Goal: Download file/media

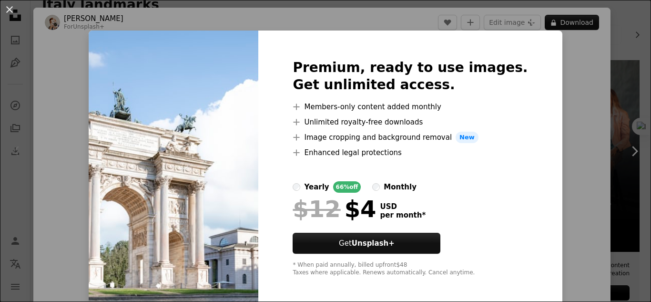
scroll to position [18, 0]
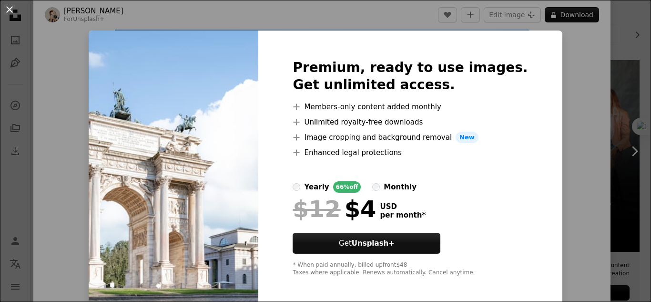
click at [12, 15] on button "An X shape" at bounding box center [9, 9] width 11 height 11
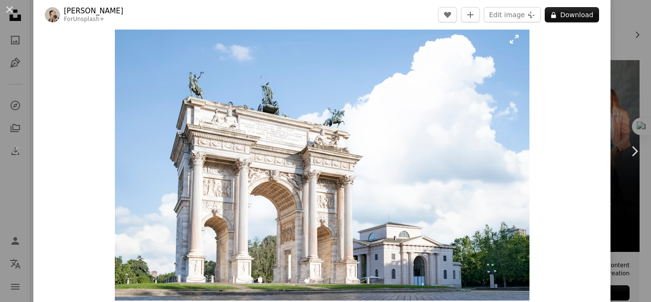
click at [334, 118] on img "Zoom in on this image" at bounding box center [322, 162] width 415 height 277
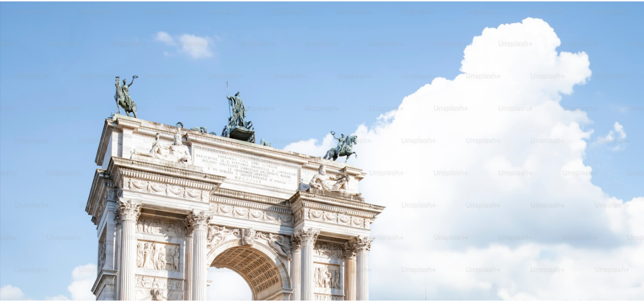
scroll to position [62, 0]
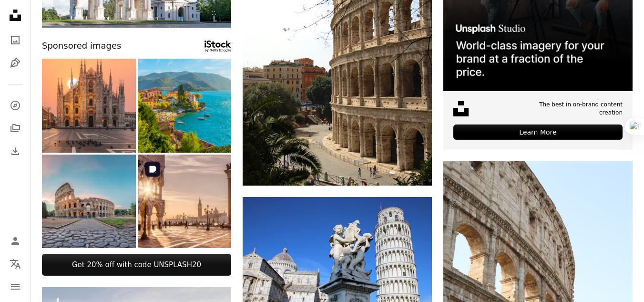
scroll to position [229, 0]
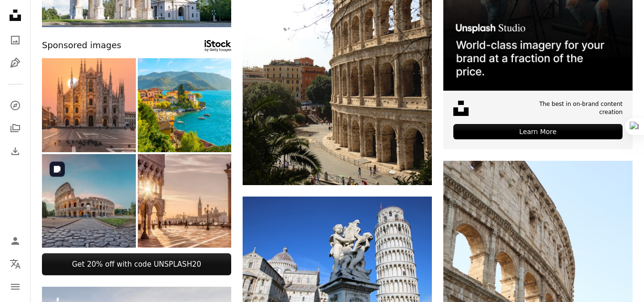
click at [112, 211] on img at bounding box center [89, 201] width 94 height 94
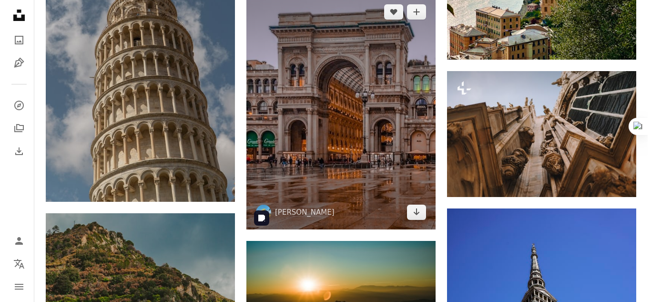
scroll to position [1285, 0]
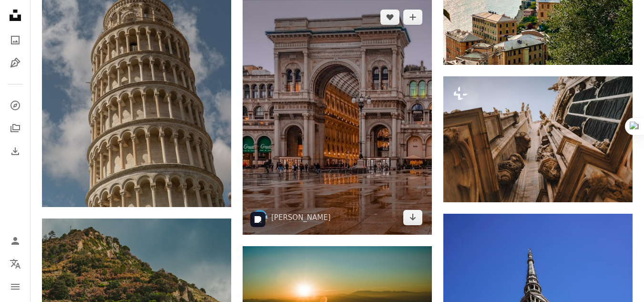
click at [337, 114] on img at bounding box center [337, 117] width 189 height 235
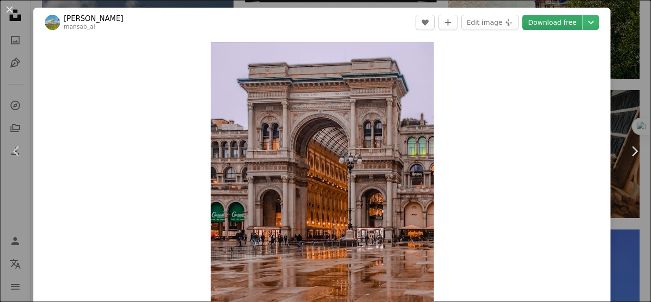
click at [555, 22] on link "Download free" at bounding box center [553, 22] width 60 height 15
